Goal: Check status: Check status

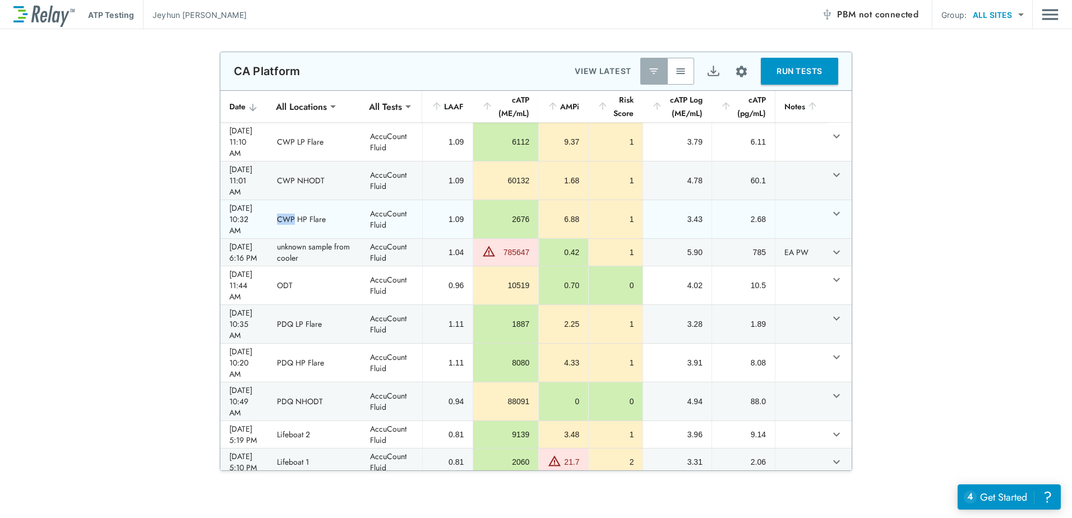
drag, startPoint x: 307, startPoint y: 207, endPoint x: 292, endPoint y: 208, distance: 15.2
click at [292, 208] on td "CWP HP Flare" at bounding box center [314, 219] width 93 height 38
drag, startPoint x: 292, startPoint y: 208, endPoint x: 394, endPoint y: 206, distance: 102.6
click at [394, 206] on td "AccuCount Fluid" at bounding box center [391, 219] width 61 height 38
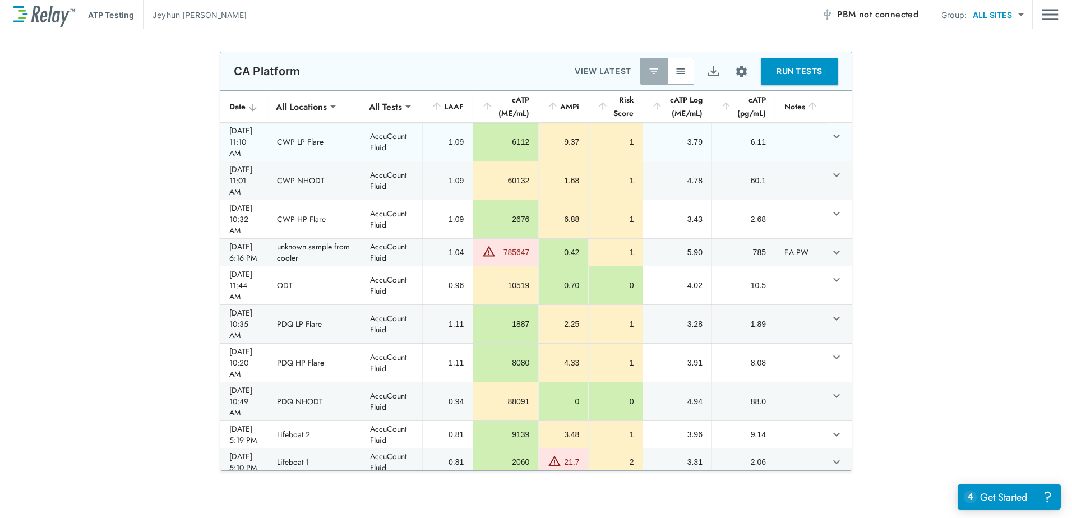
click at [315, 154] on td "CWP LP Flare" at bounding box center [314, 142] width 93 height 38
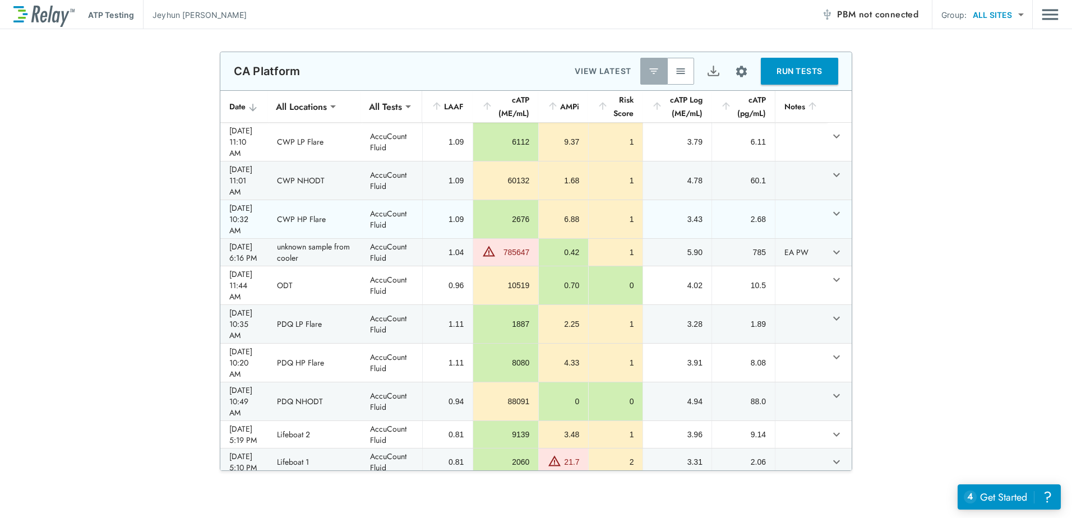
click at [312, 214] on td "CWP HP Flare" at bounding box center [314, 219] width 93 height 38
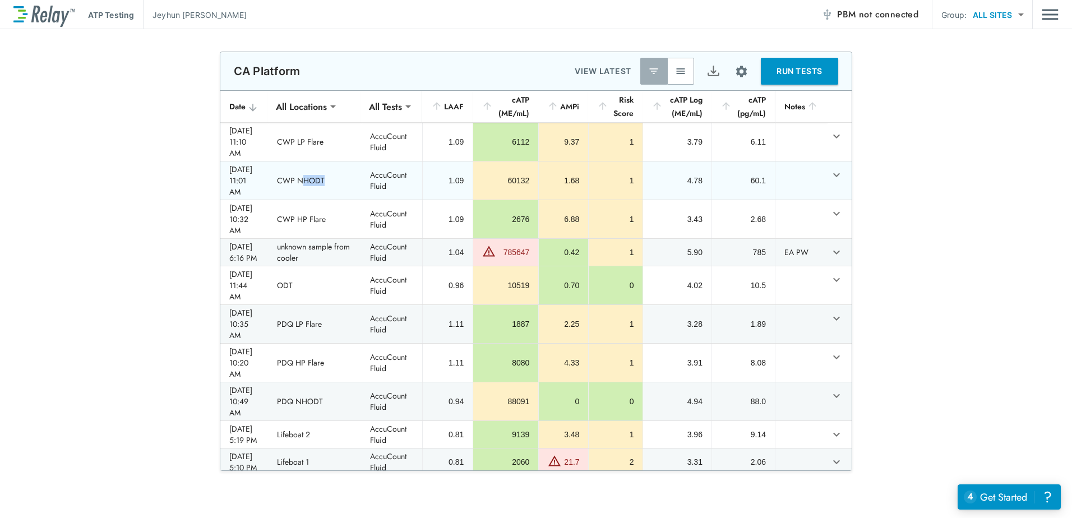
drag, startPoint x: 314, startPoint y: 179, endPoint x: 336, endPoint y: 181, distance: 21.9
click at [336, 181] on td "CWP NHODT" at bounding box center [314, 181] width 93 height 38
click at [338, 181] on td "CWP NHODT" at bounding box center [314, 181] width 93 height 38
click at [317, 183] on td "CWP NHODT" at bounding box center [314, 181] width 93 height 38
click at [319, 177] on td "CWP NHODT" at bounding box center [314, 181] width 93 height 38
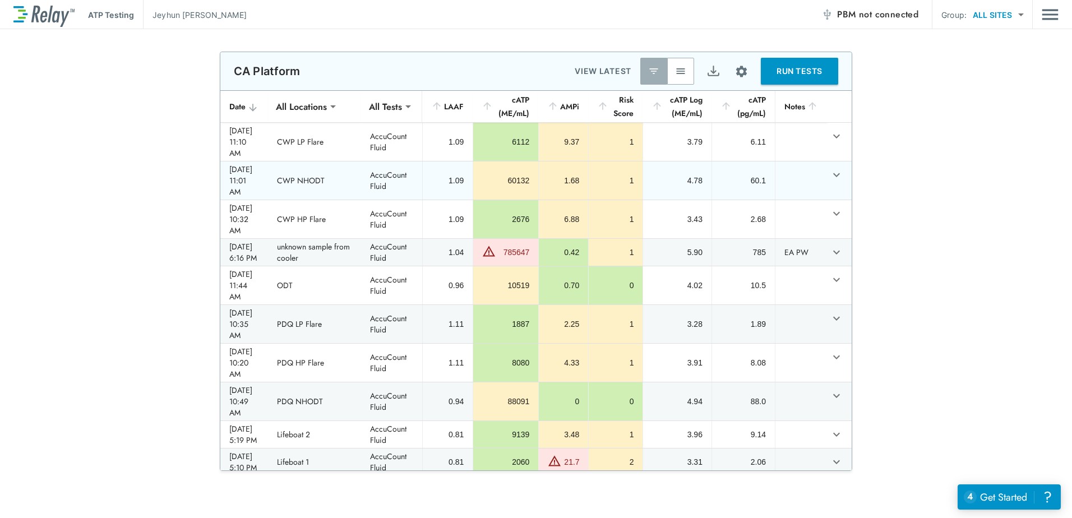
click at [319, 177] on td "CWP NHODT" at bounding box center [314, 181] width 93 height 38
